Goal: Task Accomplishment & Management: Complete application form

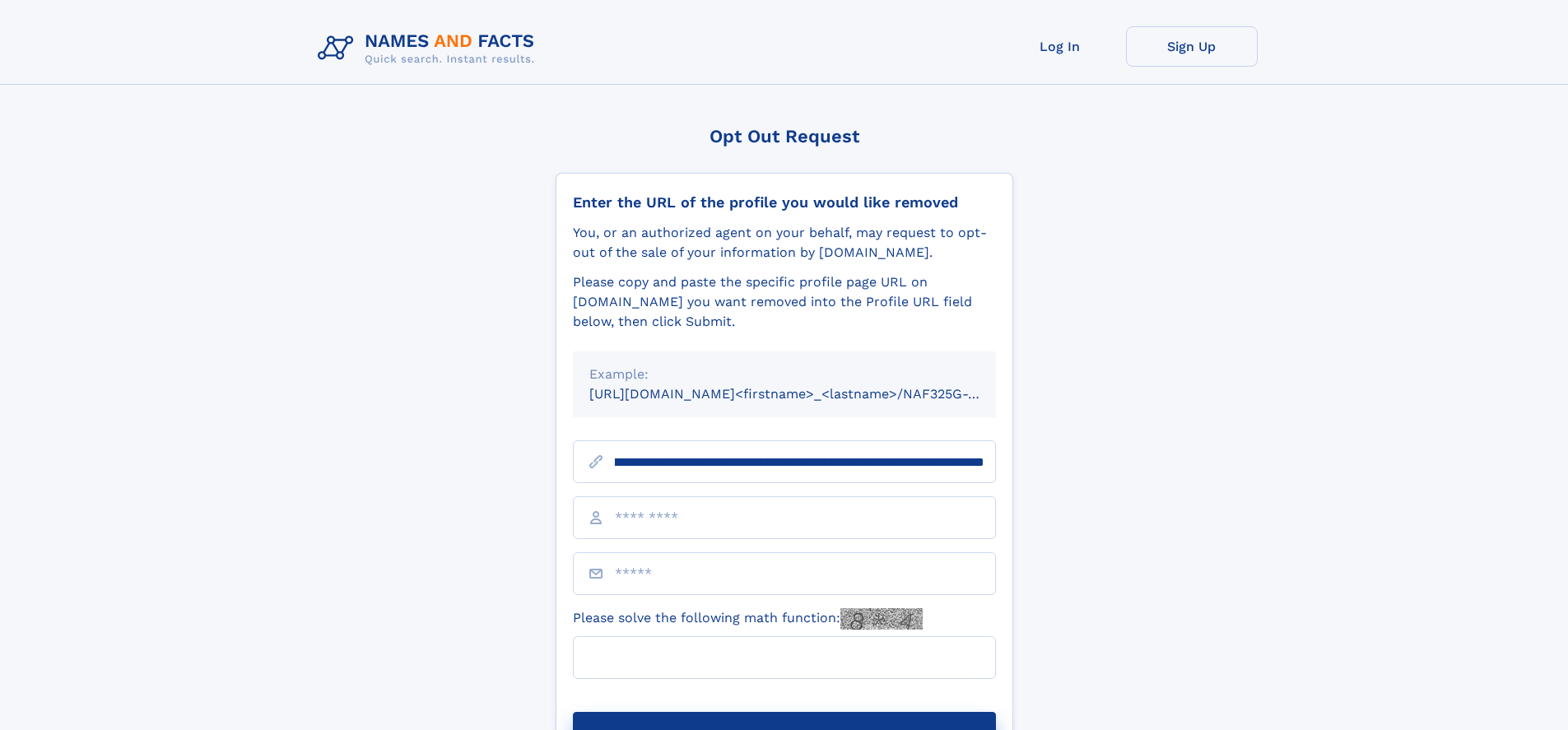
scroll to position [0, 169]
type input "**********"
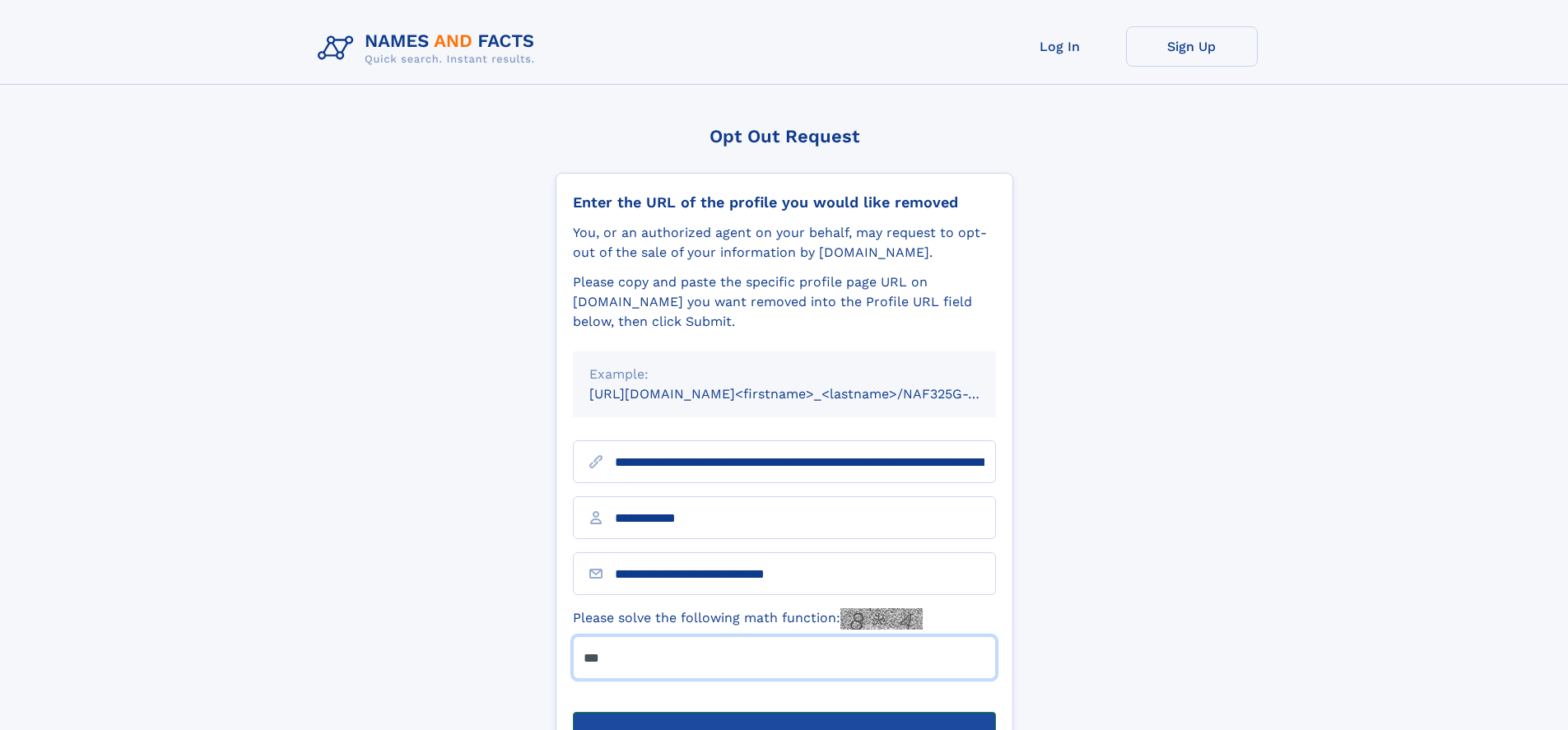
type input "***"
click at [784, 712] on button "Submit Opt Out Request" at bounding box center [784, 738] width 423 height 53
